Goal: Check status: Check status

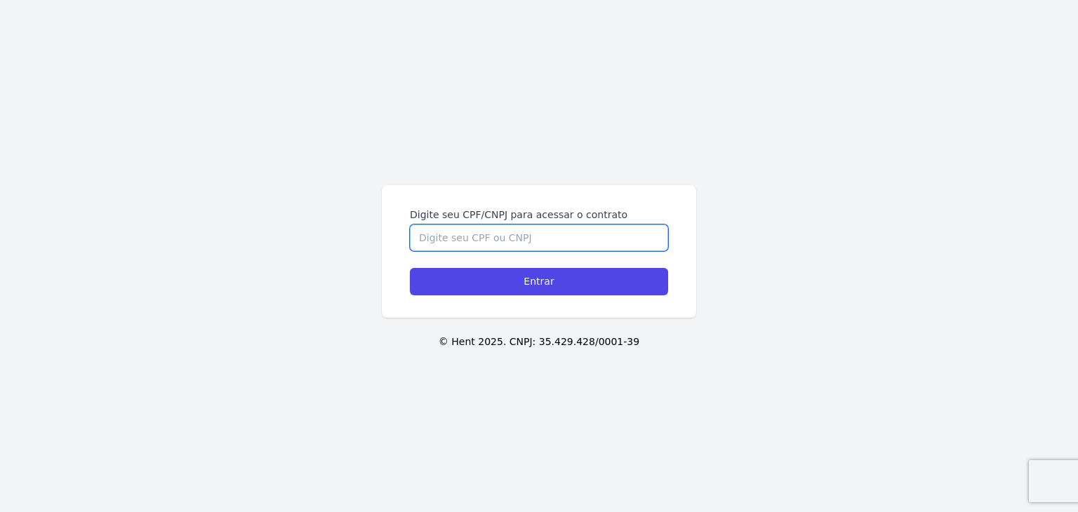
click at [532, 240] on input "Digite seu CPF/CNPJ para acessar o contrato" at bounding box center [539, 238] width 258 height 27
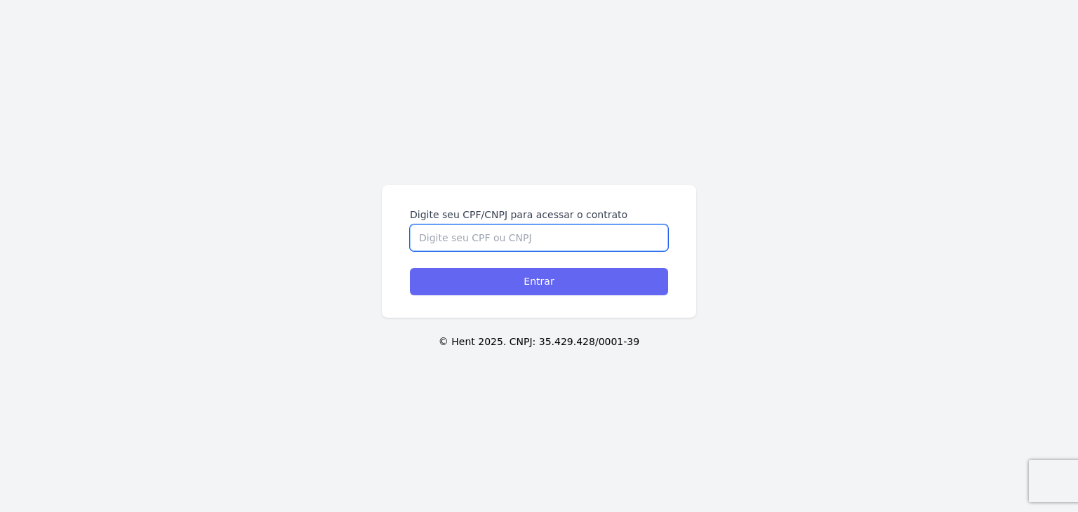
paste input "463.556.868-78"
type input "463.556.868-78"
click at [530, 286] on input "Entrar" at bounding box center [539, 281] width 258 height 27
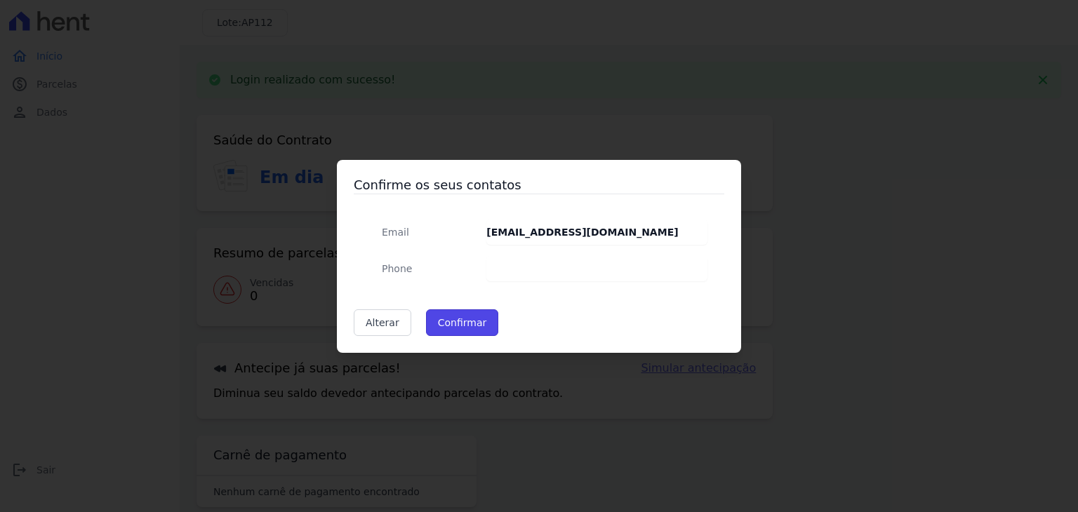
click at [458, 318] on button "Confirmar" at bounding box center [462, 323] width 73 height 27
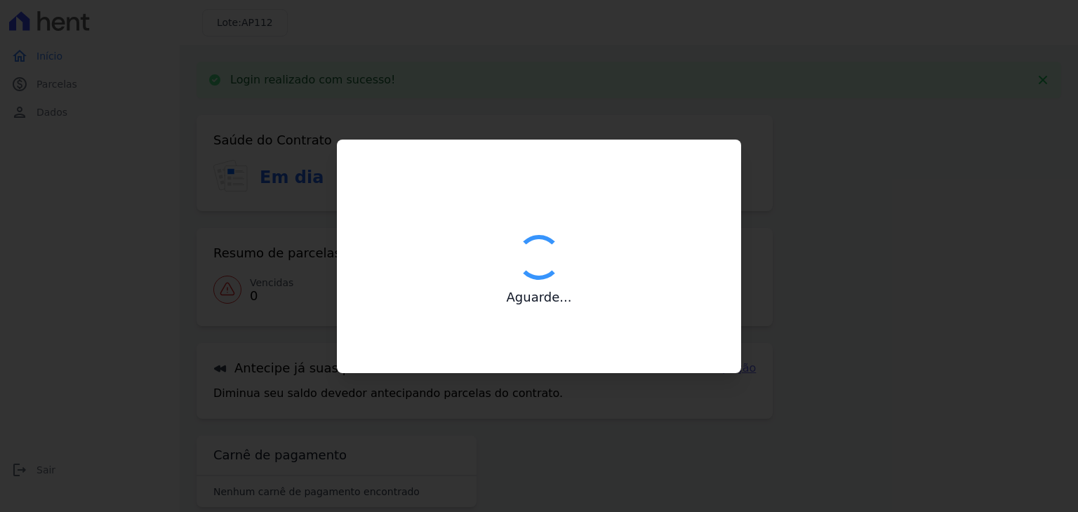
type input "Contatos confirmados com sucesso."
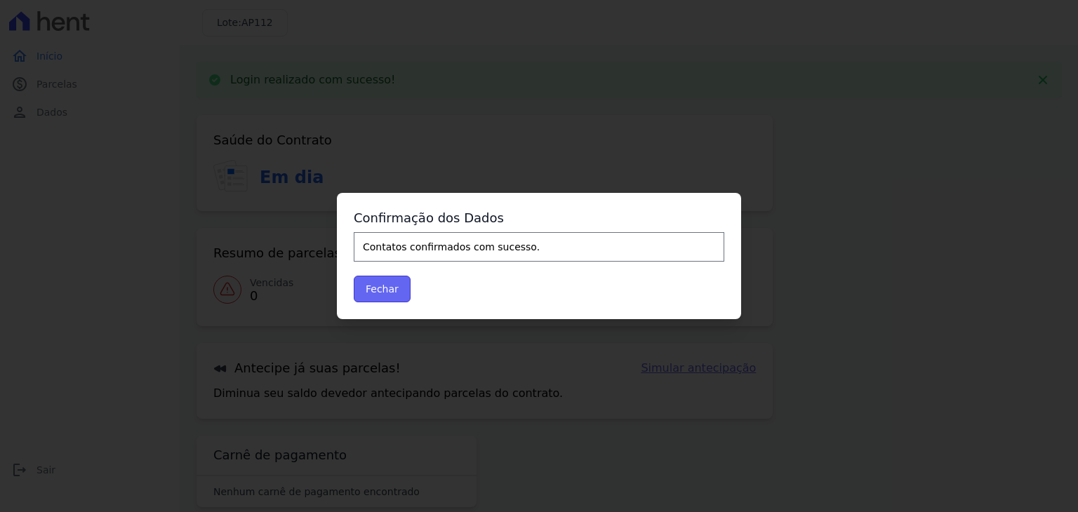
click at [372, 287] on button "Fechar" at bounding box center [382, 289] width 57 height 27
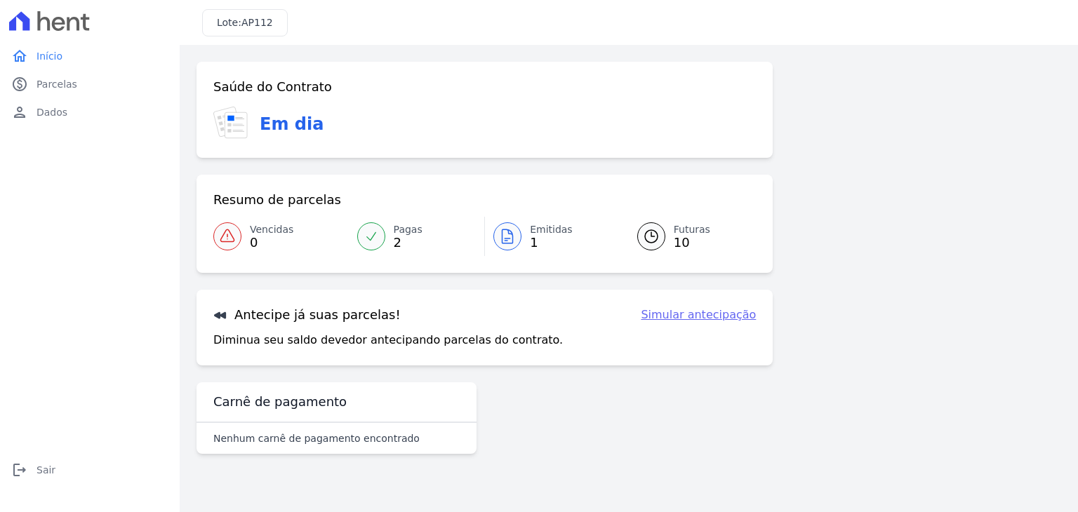
click at [516, 235] on div at bounding box center [507, 236] width 28 height 28
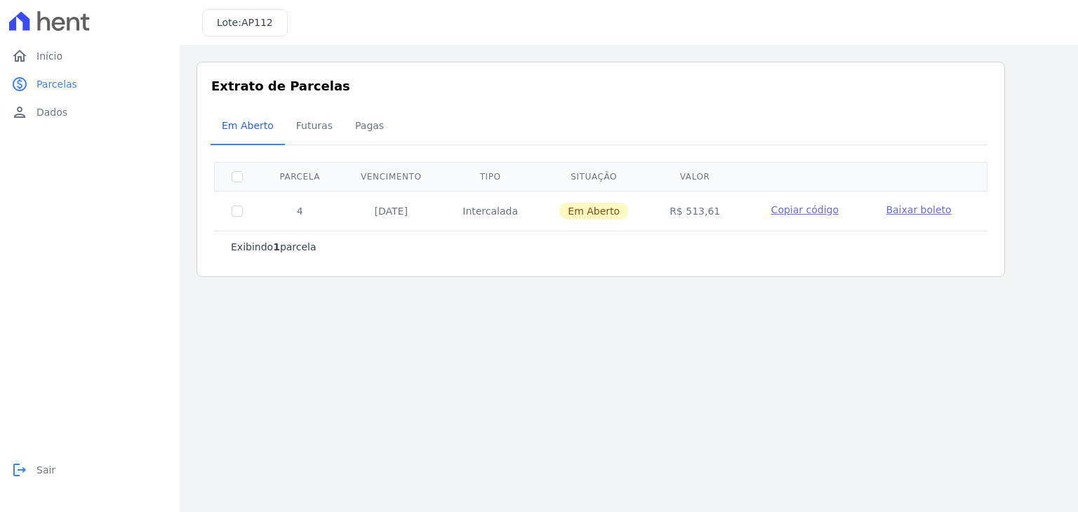
drag, startPoint x: 38, startPoint y: 464, endPoint x: 57, endPoint y: 437, distance: 32.7
click at [37, 463] on span "Sair" at bounding box center [45, 470] width 19 height 14
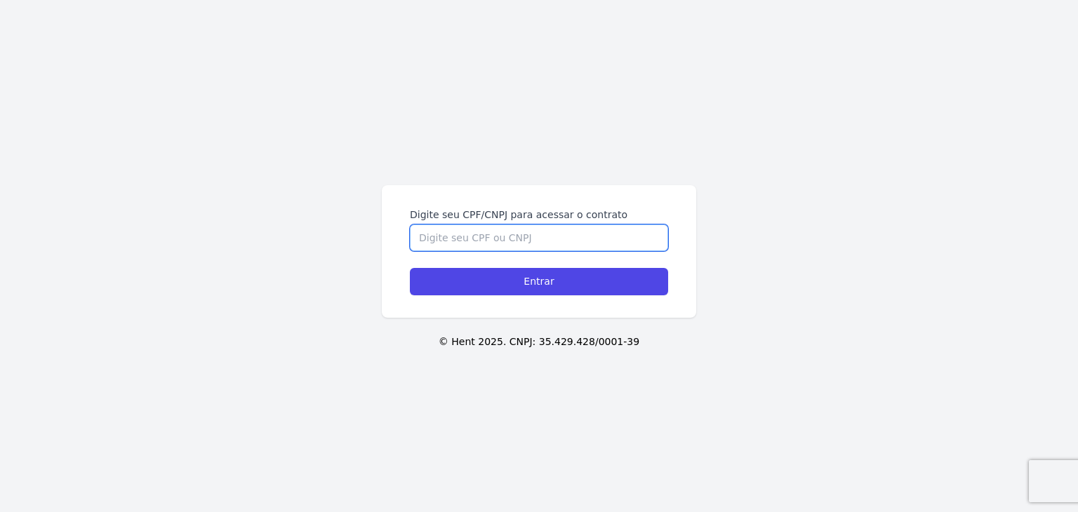
click at [472, 241] on input "Digite seu CPF/CNPJ para acessar o contrato" at bounding box center [539, 238] width 258 height 27
paste input "463.556.868-78"
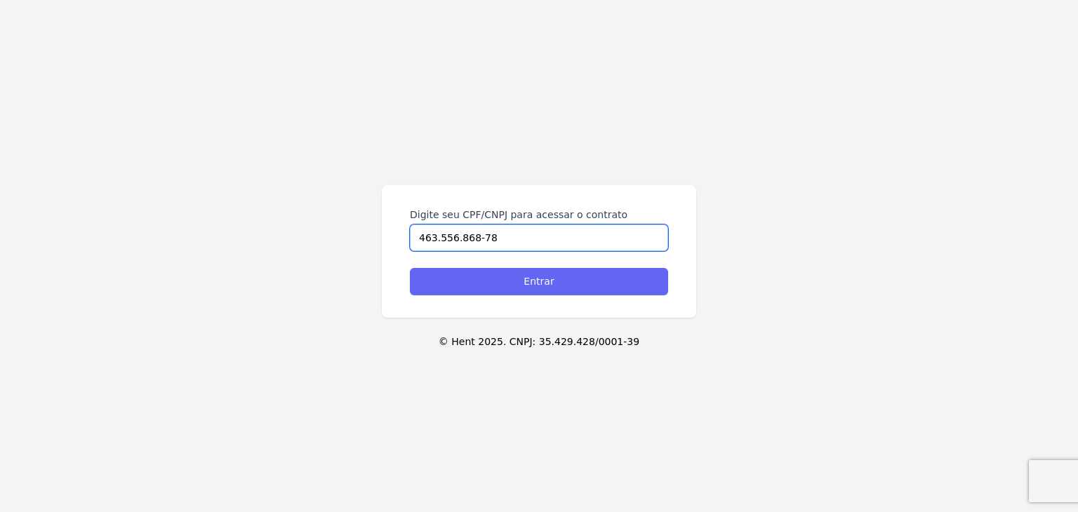
type input "463.556.868-78"
click at [495, 277] on input "Entrar" at bounding box center [539, 281] width 258 height 27
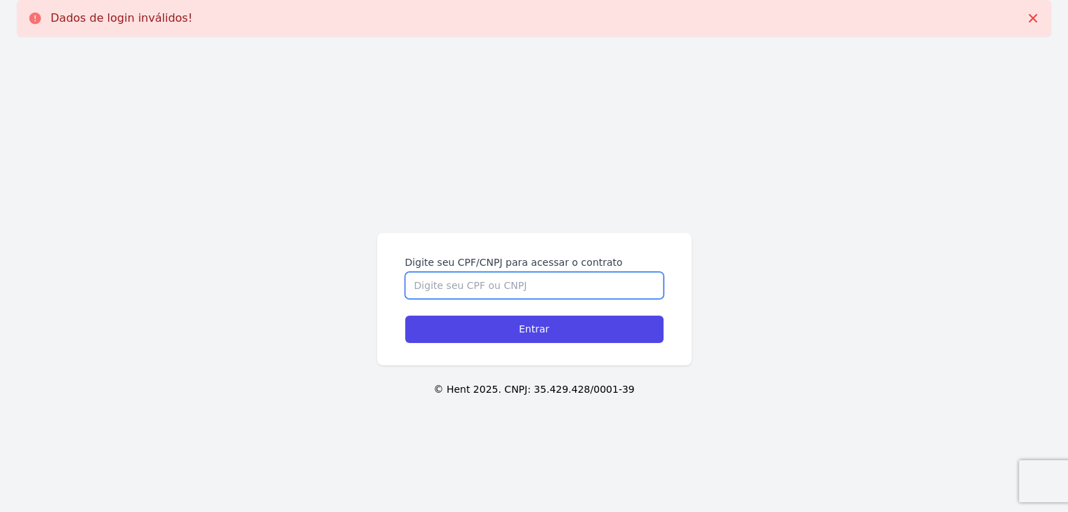
click at [495, 291] on input "Digite seu CPF/CNPJ para acessar o contrato" at bounding box center [534, 285] width 258 height 27
paste input "463.556.868-78"
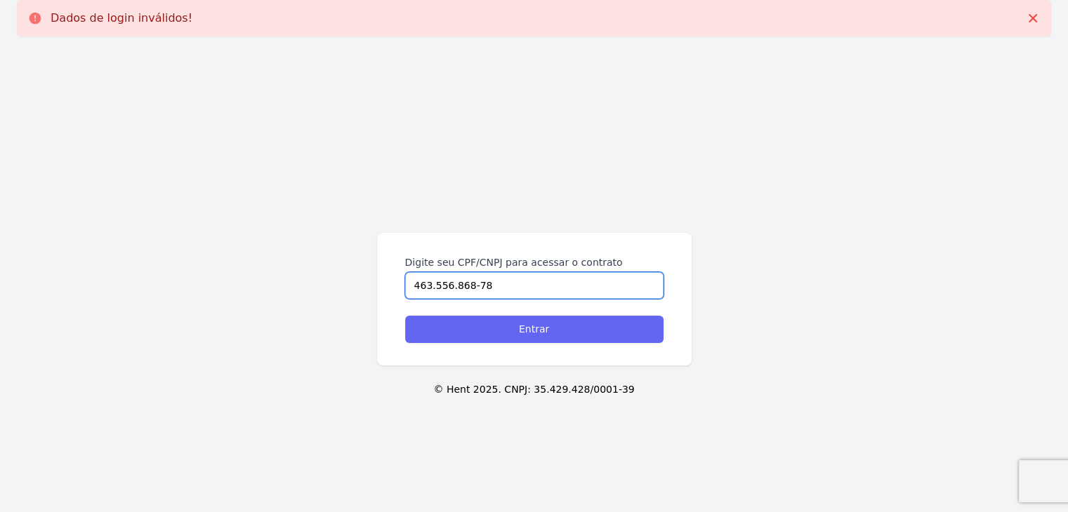
type input "463.556.868-78"
click at [509, 318] on input "Entrar" at bounding box center [534, 329] width 258 height 27
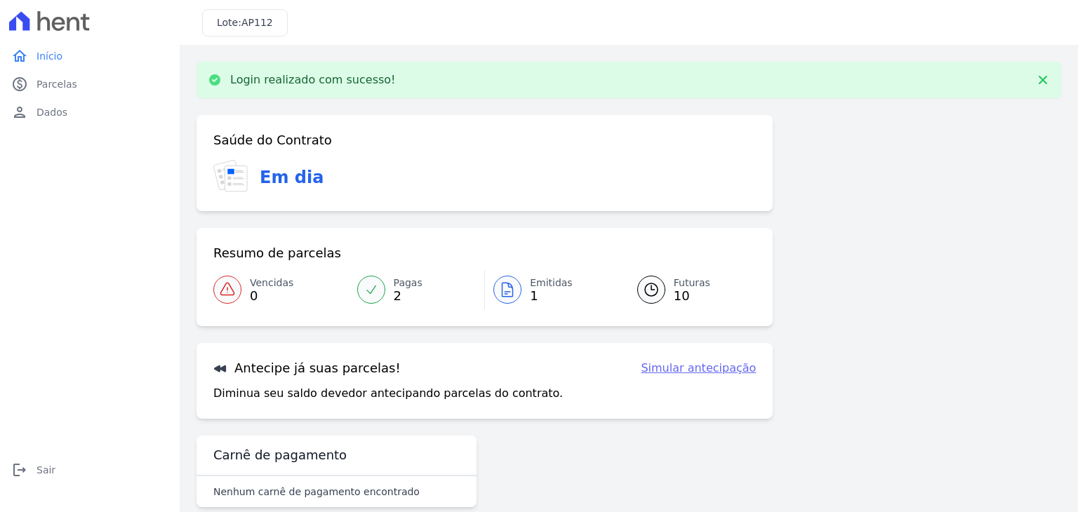
click at [517, 301] on link "Emitidas 1" at bounding box center [552, 289] width 135 height 39
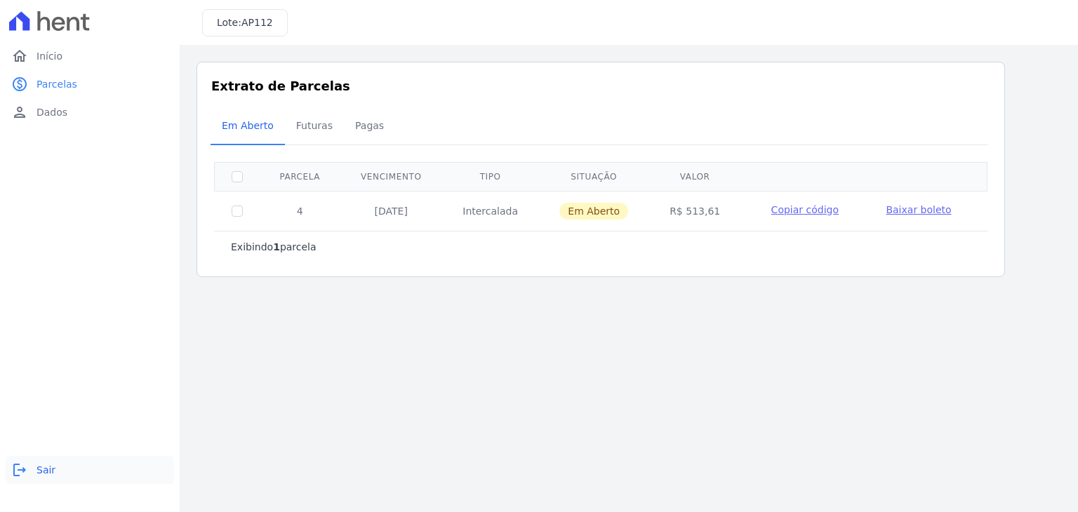
click at [48, 471] on span "Sair" at bounding box center [45, 470] width 19 height 14
